Goal: Information Seeking & Learning: Check status

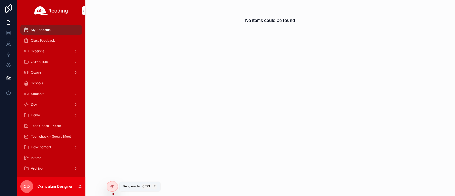
click at [113, 185] on icon at bounding box center [113, 185] width 1 height 1
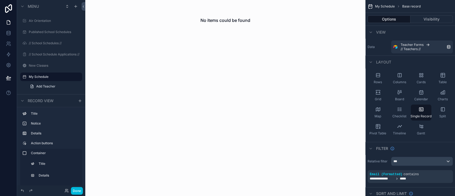
click at [75, 191] on button "Done" at bounding box center [77, 191] width 12 height 8
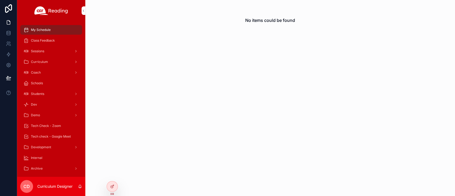
click at [0, 0] on icon at bounding box center [0, 0] width 0 height 0
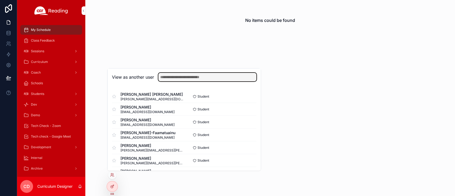
click at [188, 76] on input "text" at bounding box center [207, 77] width 98 height 9
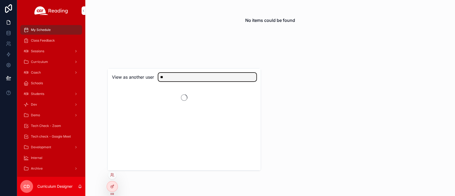
type input "*"
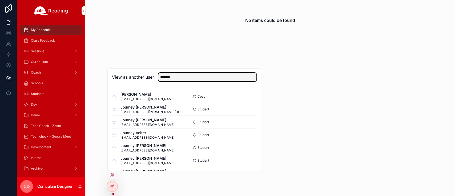
click at [190, 76] on input "*******" at bounding box center [207, 77] width 98 height 9
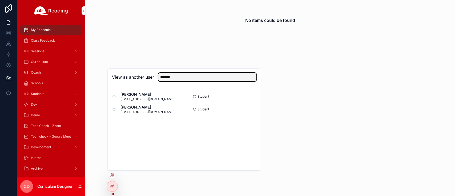
type input "*******"
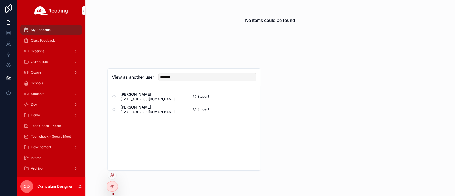
click at [157, 109] on span "JOURNEI SEABERRY" at bounding box center [147, 106] width 54 height 5
click at [0, 0] on button "Select" at bounding box center [0, 0] width 0 height 0
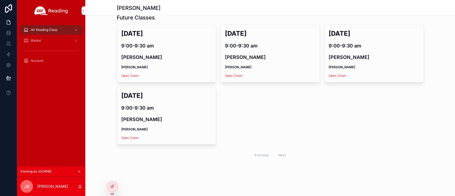
scroll to position [97, 0]
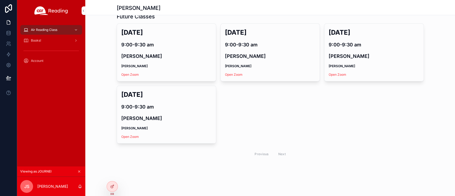
click at [254, 154] on div "Previous Next" at bounding box center [270, 154] width 39 height 8
click at [258, 152] on div "Previous Next" at bounding box center [270, 154] width 39 height 8
click at [285, 133] on div "Tue, Oct 7 9:00-9:30 am JOURNEI SEABERRY Mrs. Ramos Open Zoom Wed, Oct 8 9:00-9…" at bounding box center [270, 91] width 307 height 137
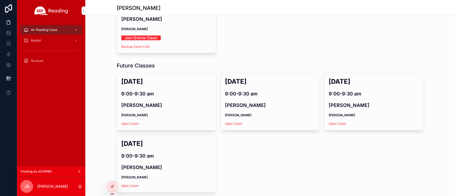
scroll to position [0, 0]
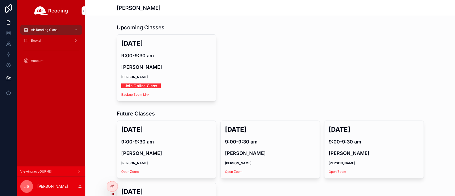
click at [74, 29] on icon "scrollable content" at bounding box center [76, 30] width 4 height 4
click at [37, 30] on span "Air Reading Class" at bounding box center [44, 30] width 26 height 4
click at [28, 29] on icon "scrollable content" at bounding box center [25, 29] width 5 height 5
click at [0, 0] on icon at bounding box center [0, 0] width 0 height 0
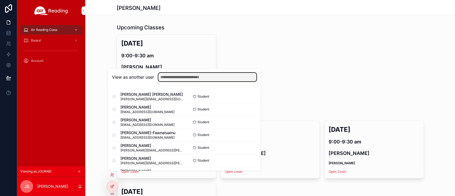
click at [199, 77] on input "text" at bounding box center [207, 77] width 98 height 9
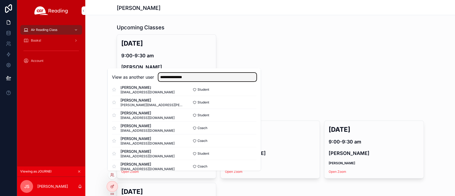
scroll to position [107, 0]
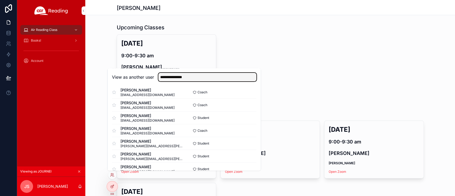
type input "**********"
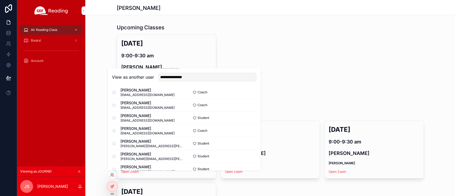
click at [0, 0] on button "Select" at bounding box center [0, 0] width 0 height 0
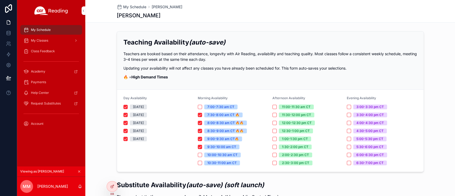
click at [46, 48] on div "Class Feedback" at bounding box center [50, 51] width 55 height 9
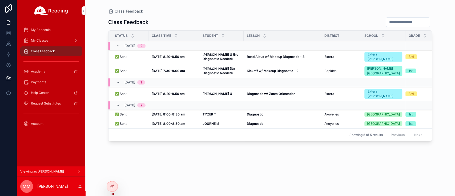
click at [188, 122] on div "[DATE] 8:00-8:30 am [DATE] 8:00-8:30 am" at bounding box center [174, 124] width 44 height 4
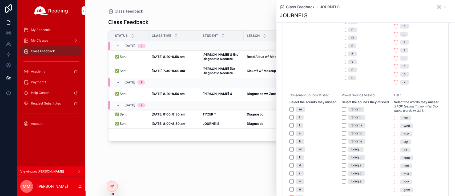
scroll to position [320, 0]
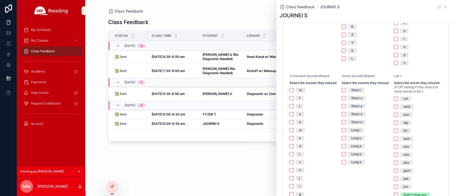
click at [209, 165] on div "Class Feedback Status Class Time Student [GEOGRAPHIC_DATA] Grade [DATE] 2 ✅ Sen…" at bounding box center [270, 102] width 324 height 176
click at [443, 6] on icon "scrollable content" at bounding box center [445, 7] width 4 height 4
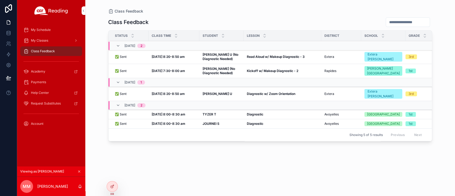
click at [0, 0] on icon at bounding box center [0, 0] width 0 height 0
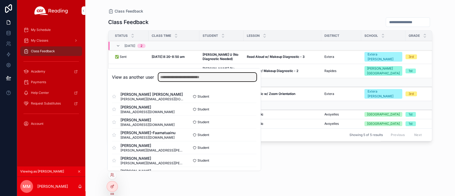
click at [198, 79] on input "text" at bounding box center [207, 77] width 98 height 9
click at [229, 78] on input "text" at bounding box center [207, 77] width 98 height 9
click at [228, 77] on input "text" at bounding box center [207, 77] width 98 height 9
click at [190, 78] on input "text" at bounding box center [207, 77] width 98 height 9
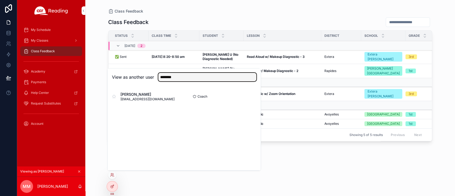
type input "********"
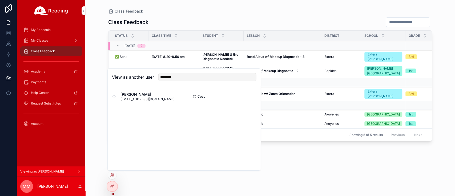
click at [0, 0] on button "Select" at bounding box center [0, 0] width 0 height 0
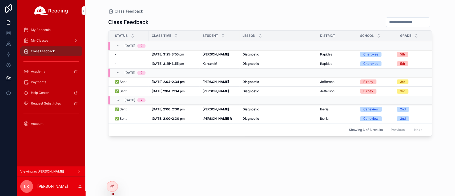
click at [250, 118] on strong "Diagnostic" at bounding box center [250, 118] width 17 height 4
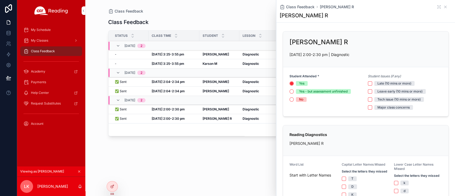
click at [237, 166] on div "Class Feedback Status Class Time Student Lesson District School Grade 10/06, Mo…" at bounding box center [270, 102] width 324 height 176
click at [443, 7] on icon "scrollable content" at bounding box center [445, 7] width 4 height 4
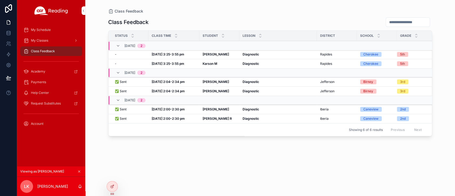
click at [225, 117] on div "Walker R Walker R" at bounding box center [220, 118] width 34 height 4
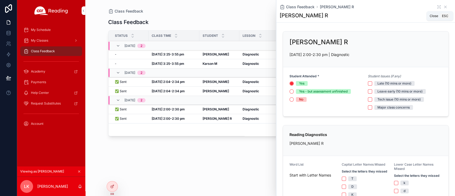
click at [443, 7] on icon "scrollable content" at bounding box center [445, 7] width 4 height 4
